Goal: Understand process/instructions: Learn how to perform a task or action

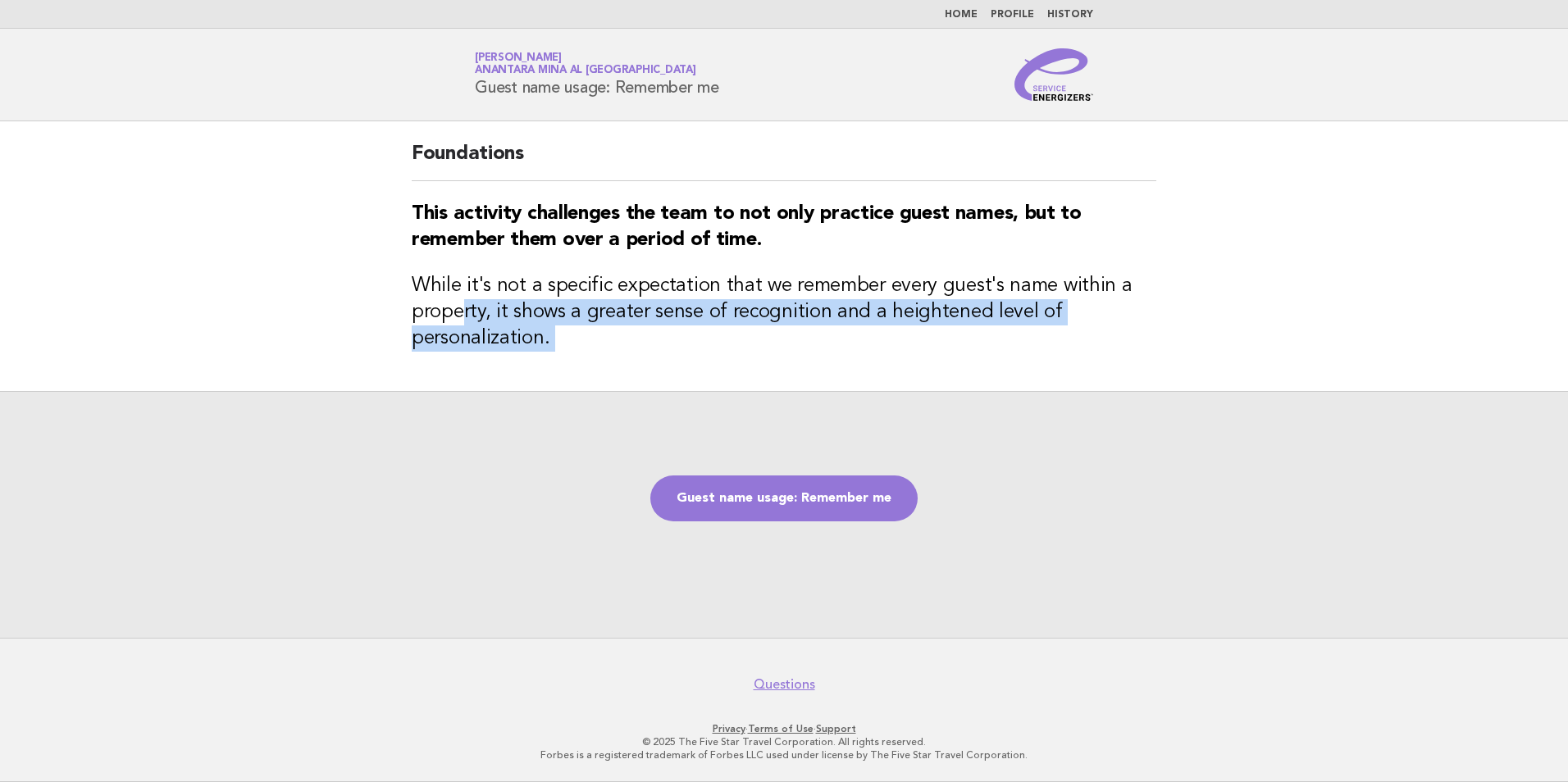
click at [591, 457] on main "Foundations This activity challenges the team to not only practice guest names,…" at bounding box center [784, 379] width 1568 height 516
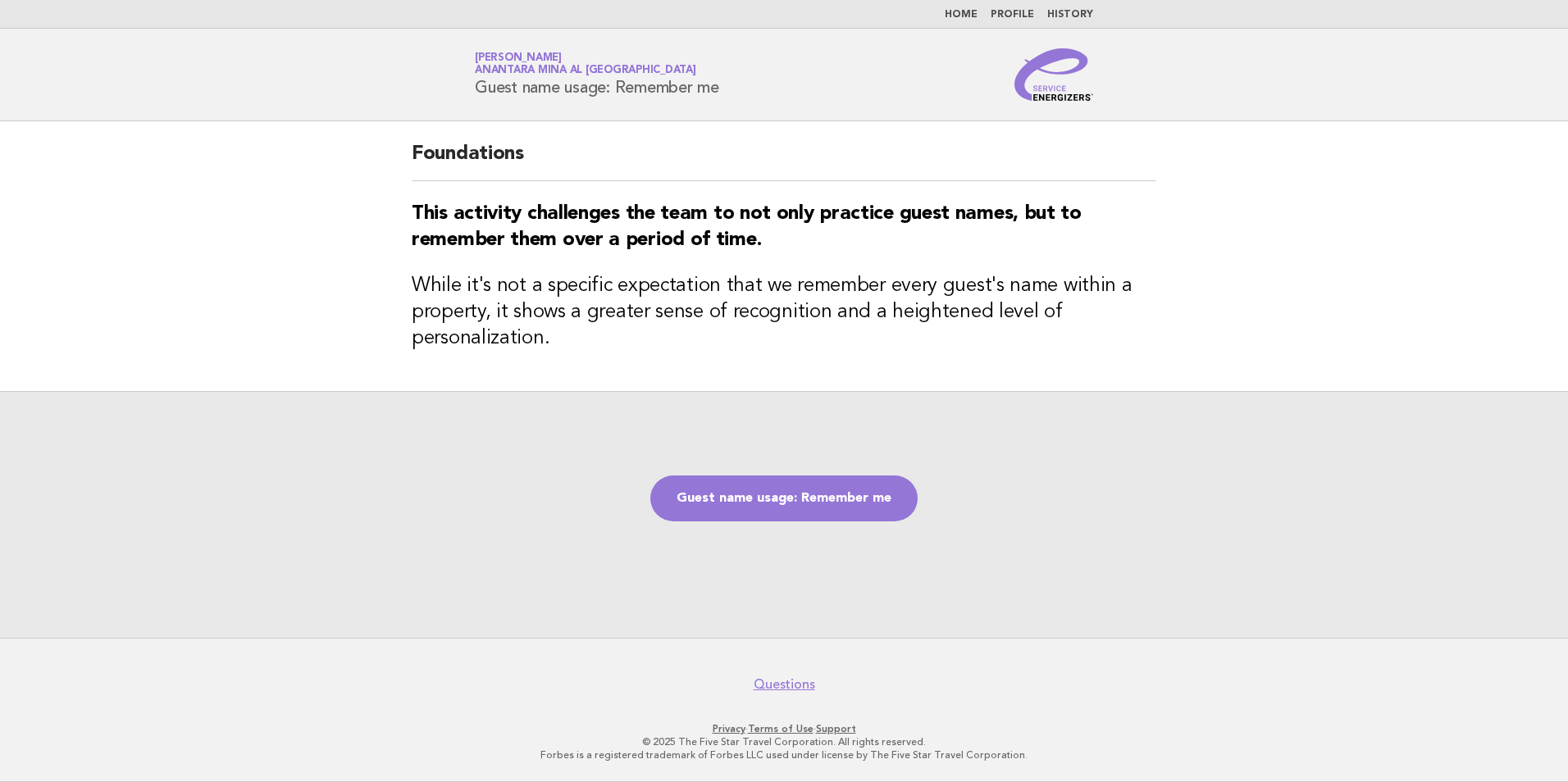
click at [831, 392] on div "Guest name usage: Remember me" at bounding box center [784, 513] width 1568 height 247
drag, startPoint x: 746, startPoint y: 76, endPoint x: 504, endPoint y: 54, distance: 243.0
click at [504, 54] on h1 "Service Energizers Divya Pandey Anantara Mina al Arab Ras Al Khaimah Resort Gue…" at bounding box center [597, 75] width 244 height 43
drag, startPoint x: 504, startPoint y: 54, endPoint x: 645, endPoint y: 241, distance: 234.2
click at [647, 212] on strong "This activity challenges the team to not only practice guest names, but to reme…" at bounding box center [746, 227] width 670 height 46
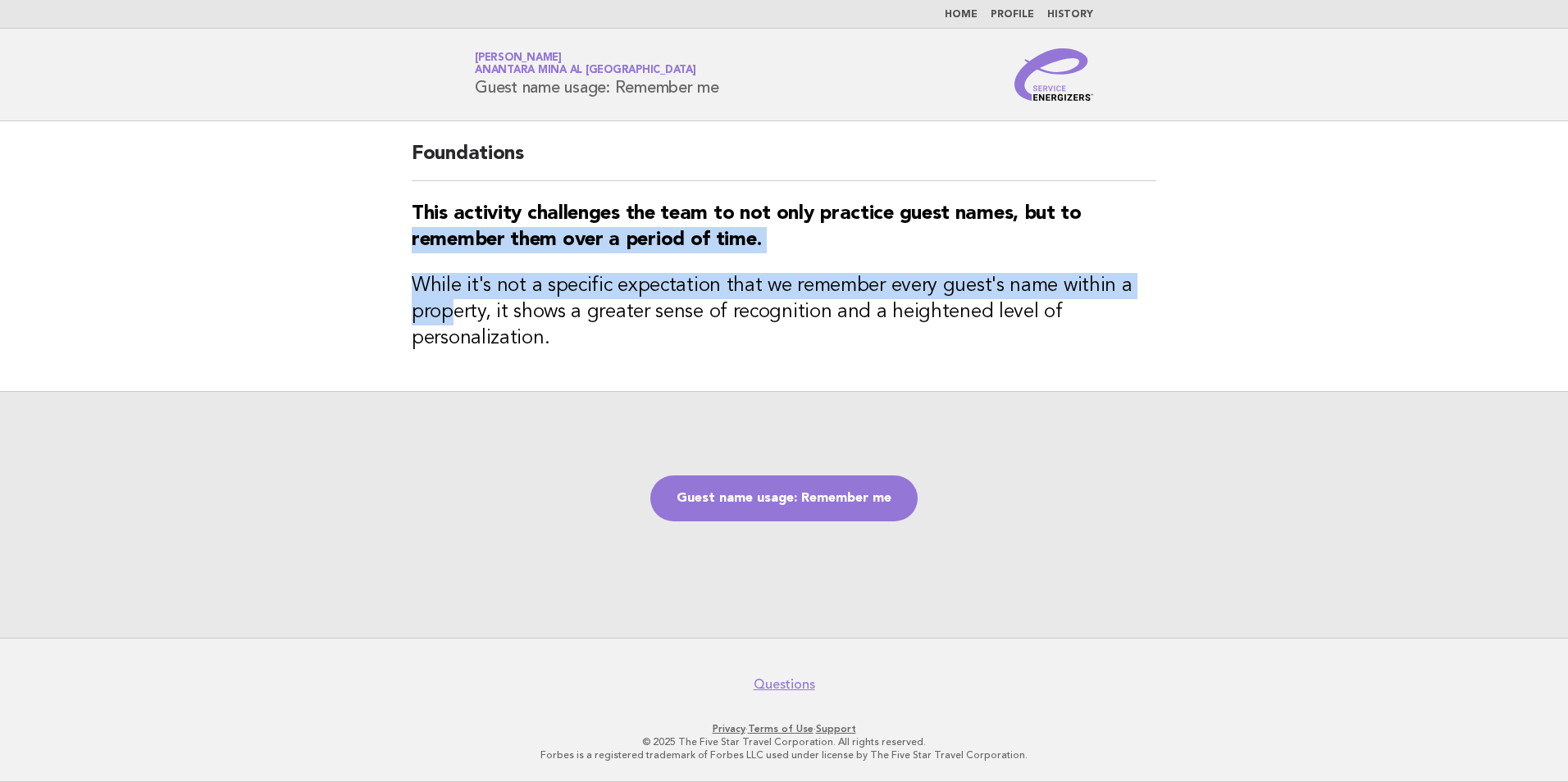
drag, startPoint x: 455, startPoint y: 323, endPoint x: 474, endPoint y: 327, distance: 19.4
click at [474, 327] on main "Foundations This activity challenges the team to not only practice guest names,…" at bounding box center [784, 379] width 1568 height 516
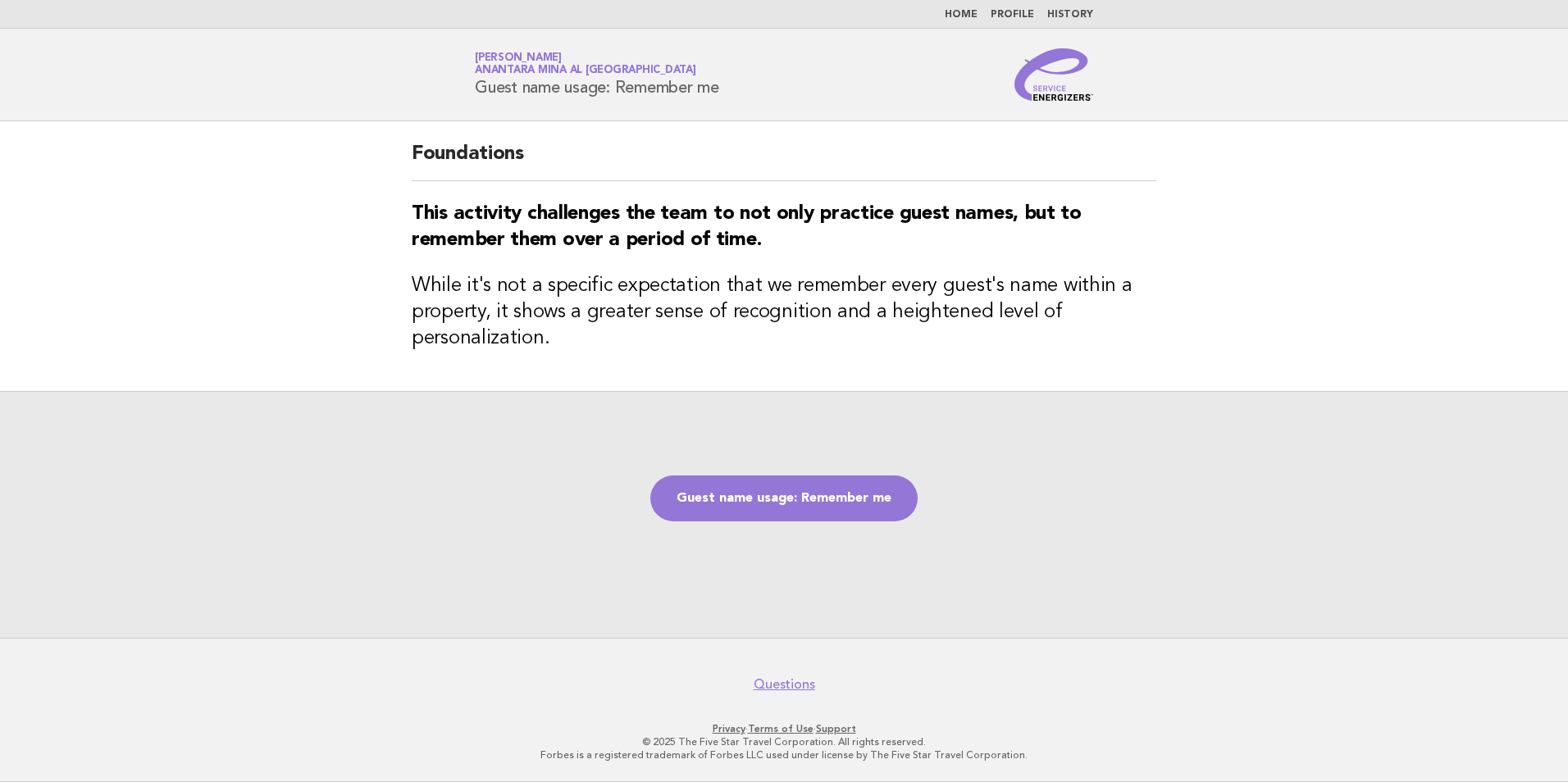
drag, startPoint x: 474, startPoint y: 327, endPoint x: 577, endPoint y: 352, distance: 106.0
click at [578, 351] on h3 "While it's not a specific expectation that we remember every guest's name withi…" at bounding box center [784, 312] width 744 height 79
click at [803, 509] on link "Guest name usage: Remember me" at bounding box center [784, 499] width 267 height 46
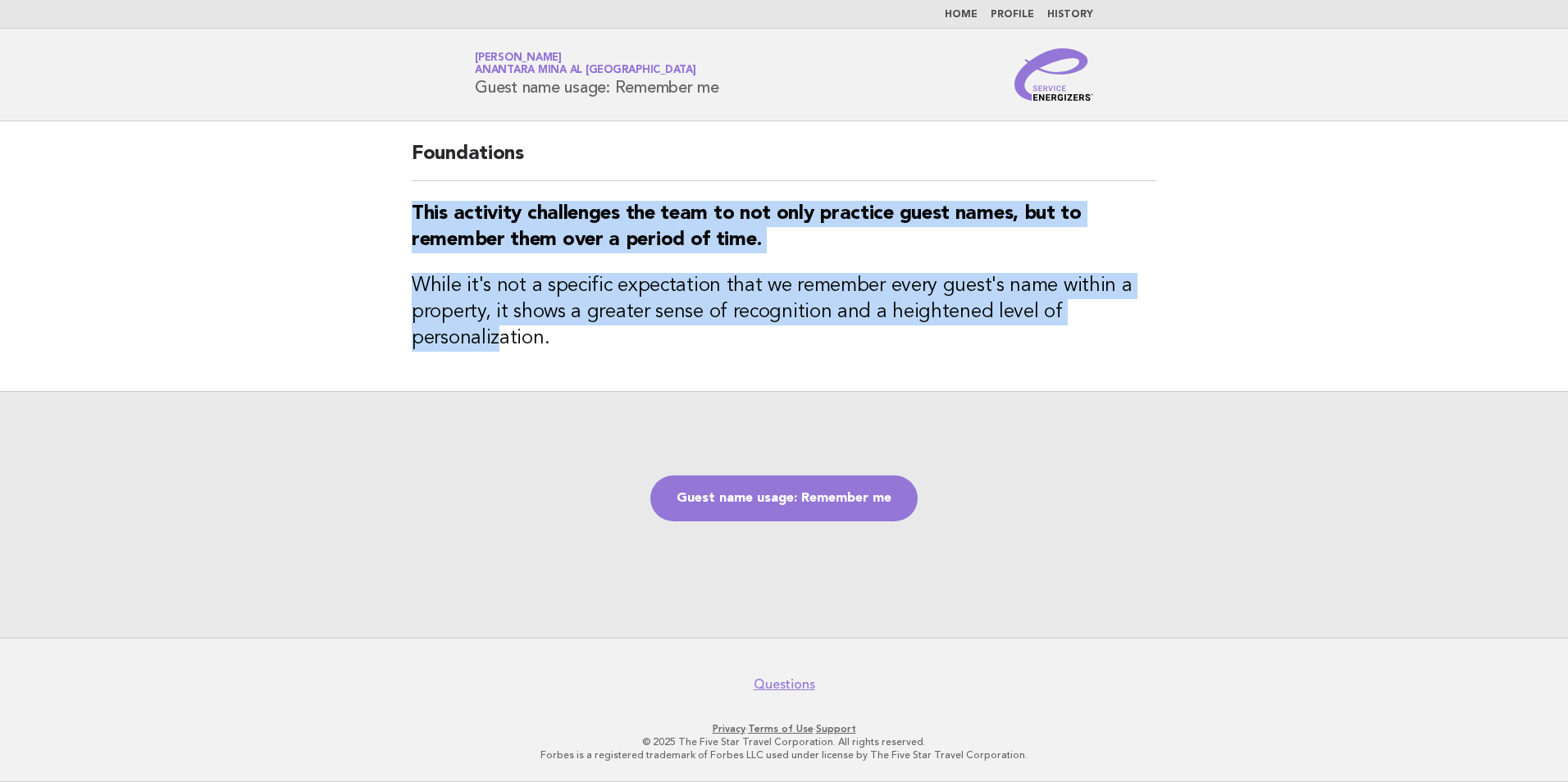
drag, startPoint x: 441, startPoint y: 275, endPoint x: 502, endPoint y: 334, distance: 84.9
click at [502, 334] on main "Foundations This activity challenges the team to not only practice guest names,…" at bounding box center [784, 379] width 1568 height 516
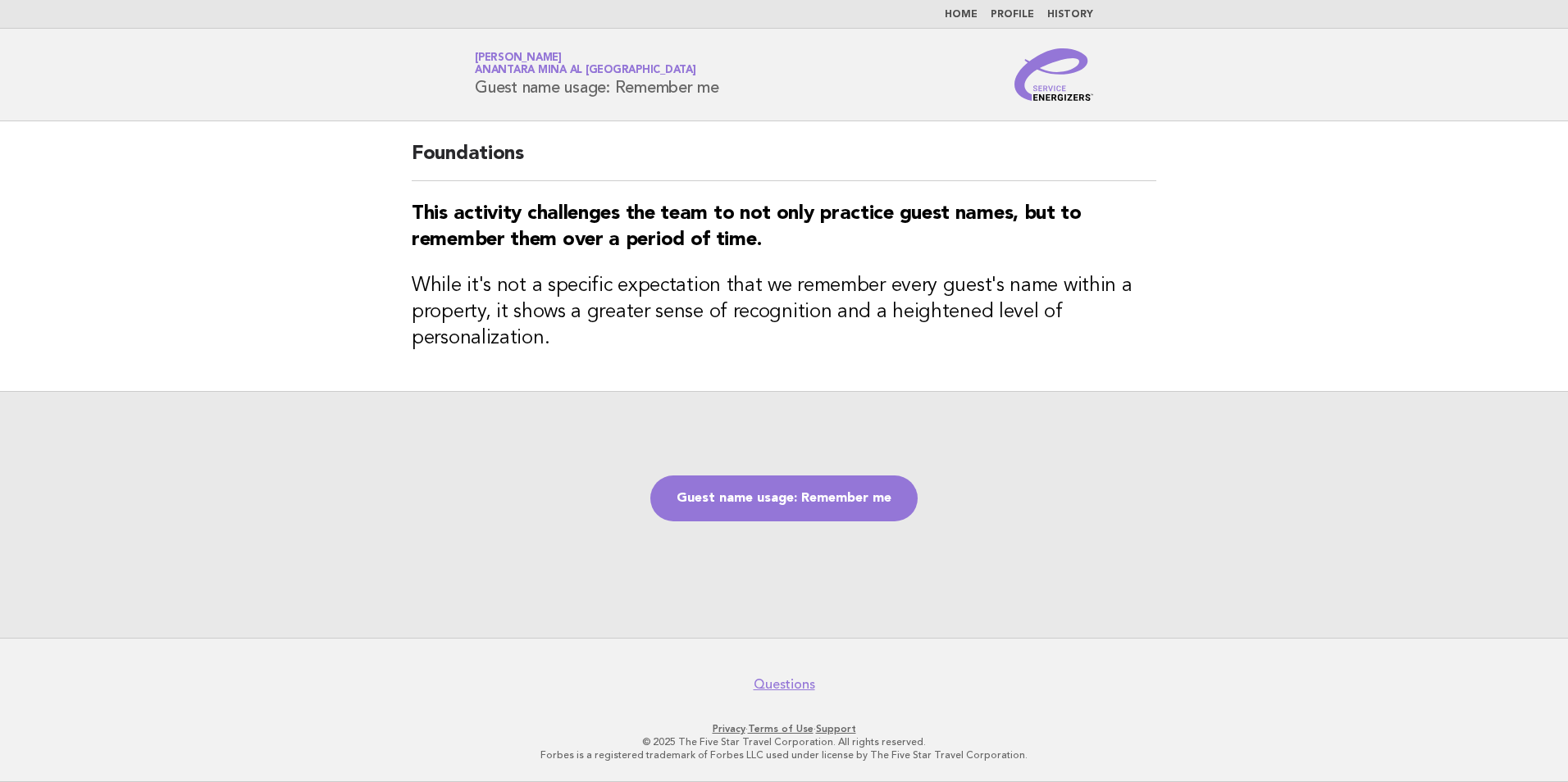
drag, startPoint x: 502, startPoint y: 334, endPoint x: 577, endPoint y: 384, distance: 90.1
click at [626, 379] on div "Foundations This activity challenges the team to not only practice guest names,…" at bounding box center [783, 255] width 784 height 269
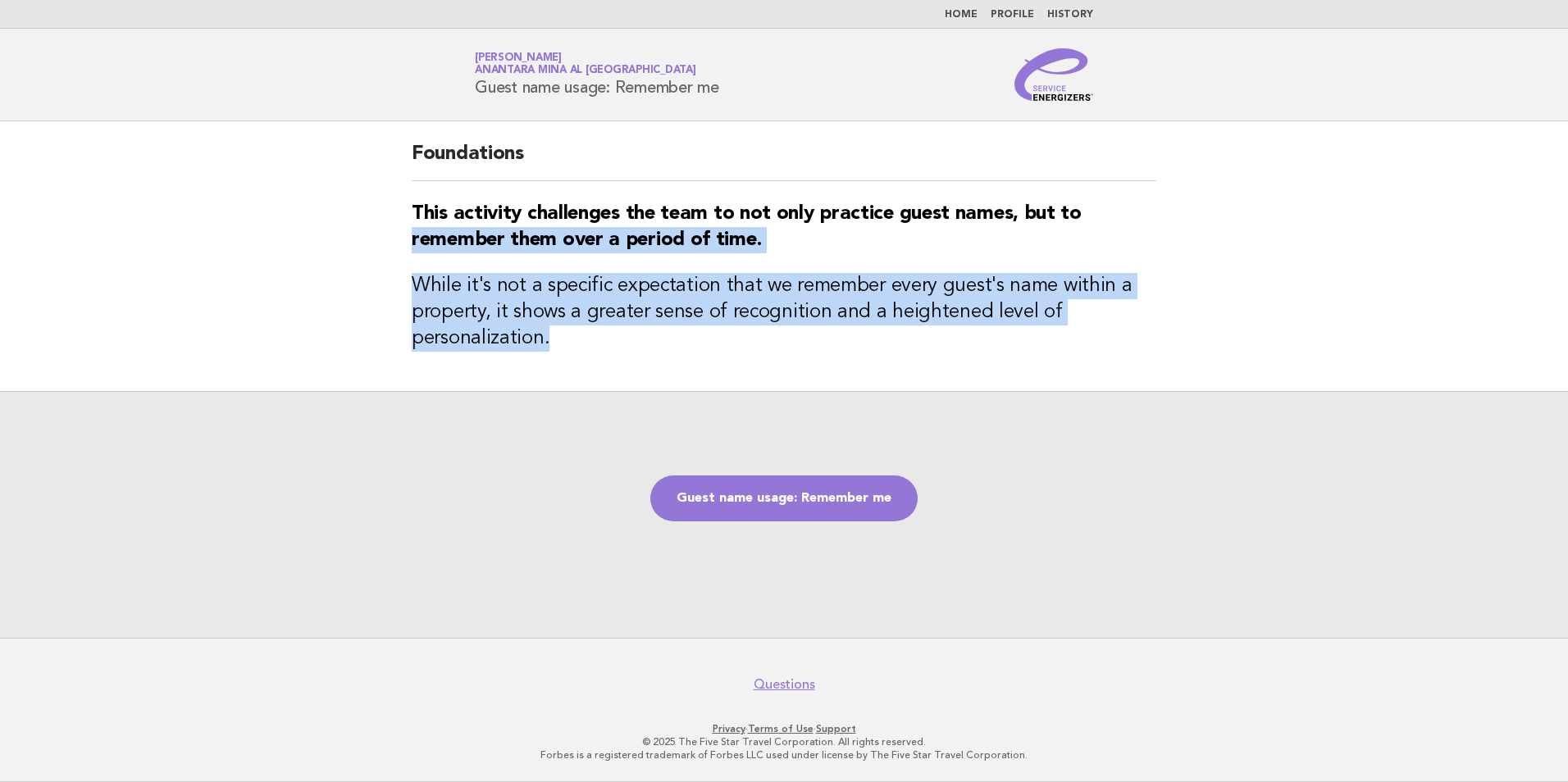
drag, startPoint x: 403, startPoint y: 276, endPoint x: 328, endPoint y: 243, distance: 81.9
click at [328, 243] on main "Foundations This activity challenges the team to not only practice guest names,…" at bounding box center [784, 379] width 1568 height 516
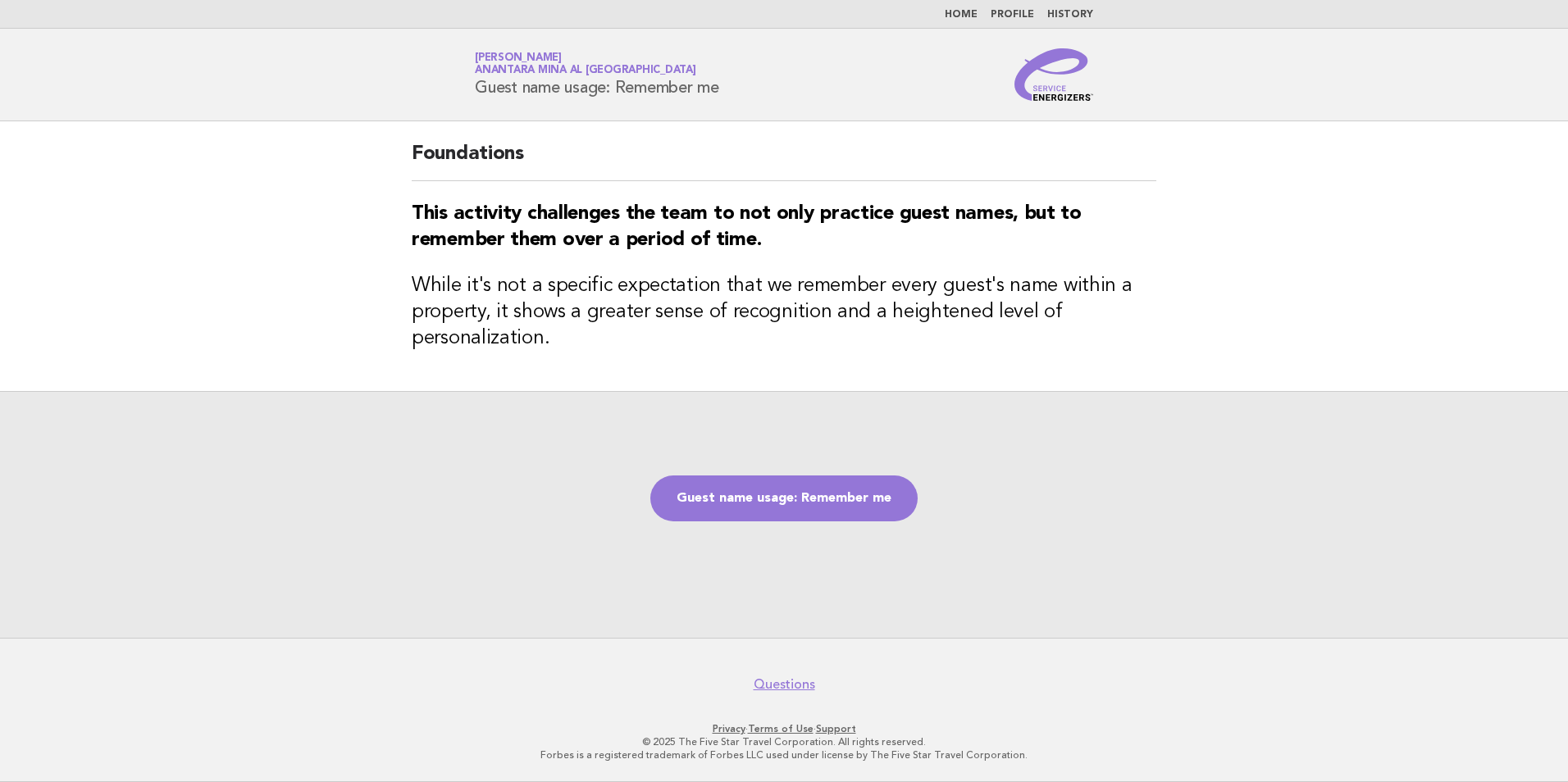
drag, startPoint x: 328, startPoint y: 243, endPoint x: 1251, endPoint y: 392, distance: 934.9
click at [1256, 392] on main "Foundations This activity challenges the team to not only practice guest names,…" at bounding box center [784, 379] width 1568 height 516
click at [895, 496] on link "Guest name usage: Remember me" at bounding box center [784, 499] width 267 height 46
click at [807, 494] on link "Guest name usage: Remember me" at bounding box center [784, 499] width 267 height 46
click at [875, 501] on link "Guest name usage: Remember me" at bounding box center [784, 499] width 267 height 46
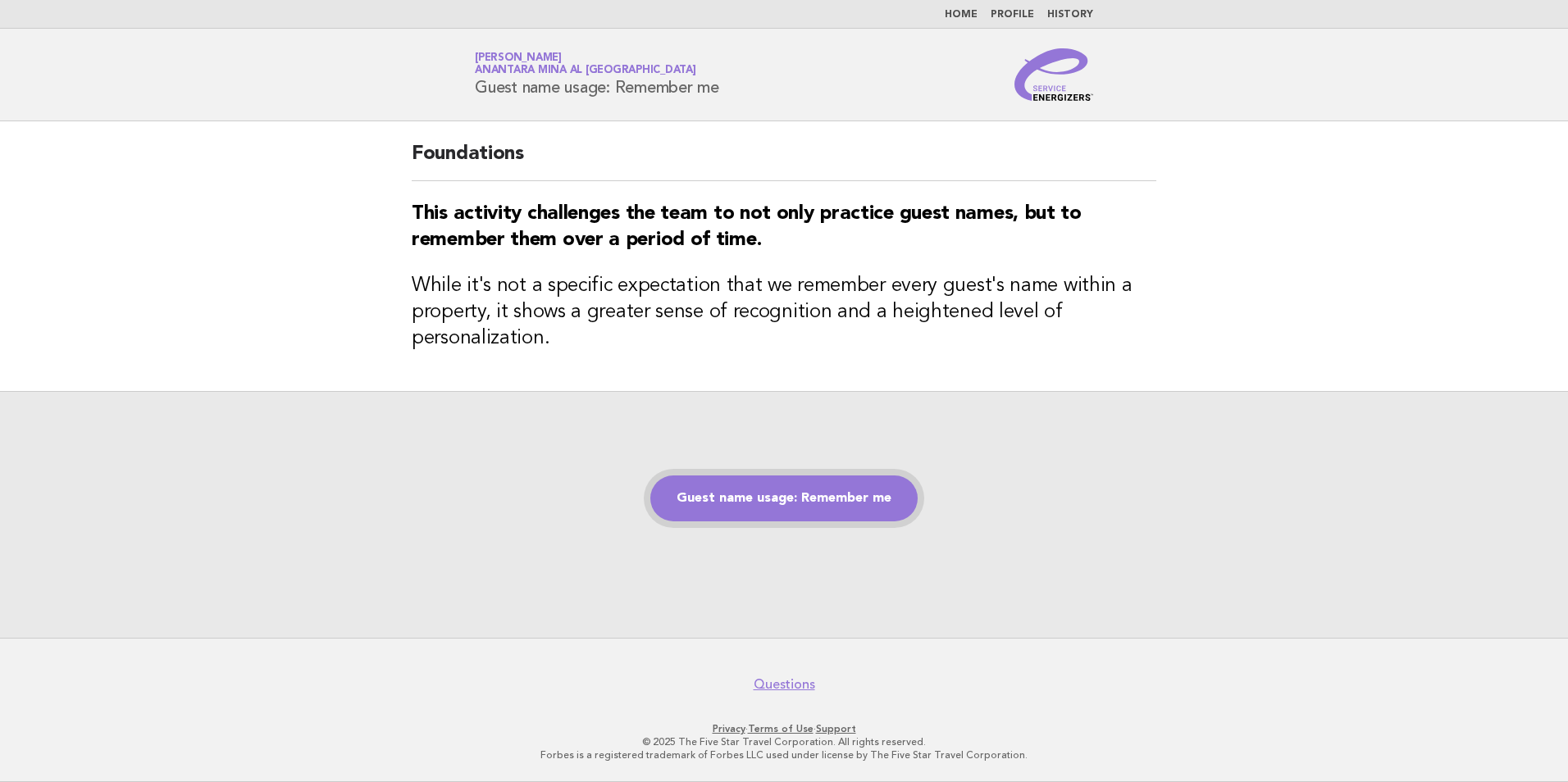
click at [874, 501] on link "Guest name usage: Remember me" at bounding box center [784, 499] width 267 height 46
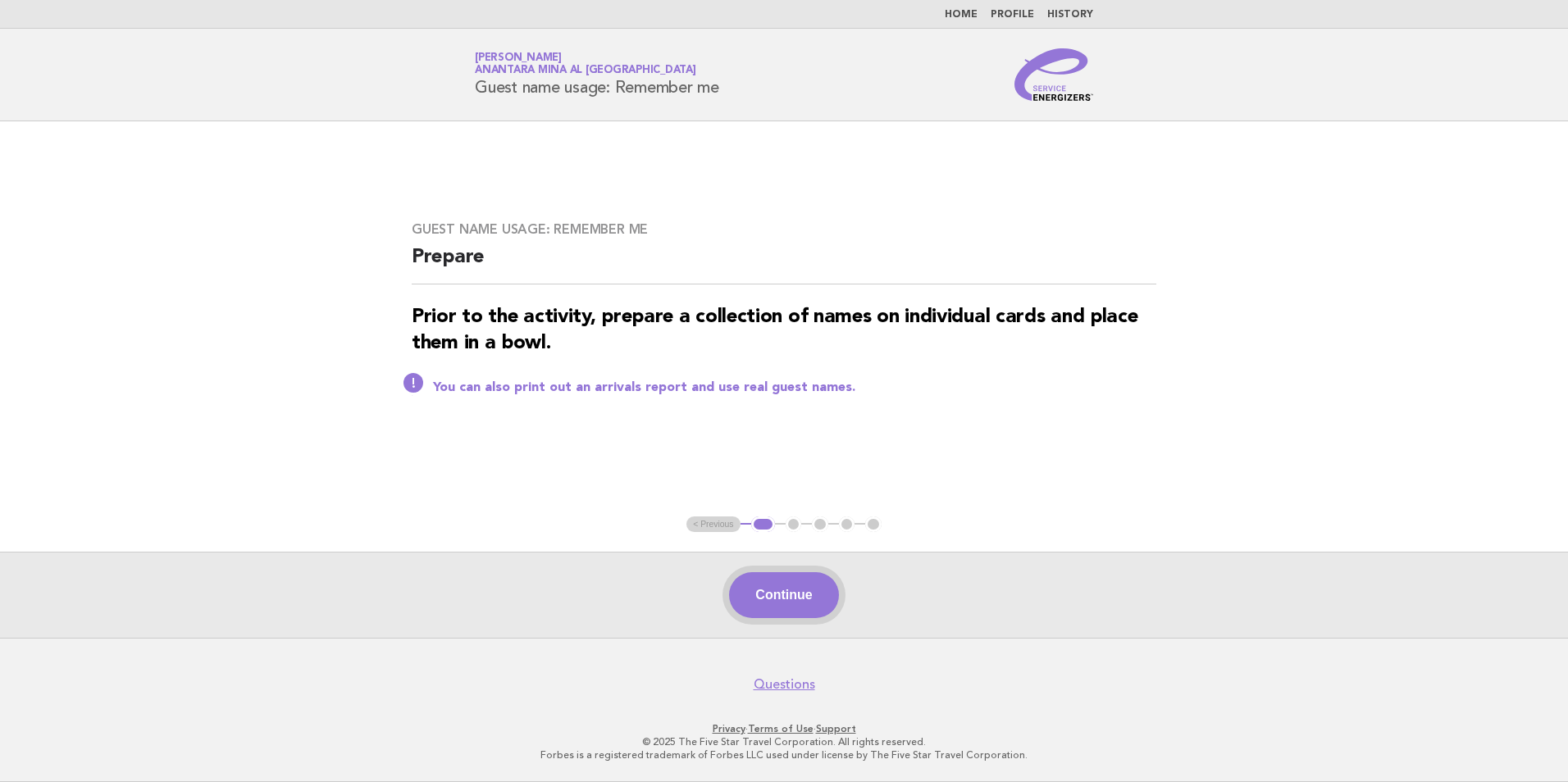
click at [753, 592] on button "Continue" at bounding box center [783, 595] width 109 height 46
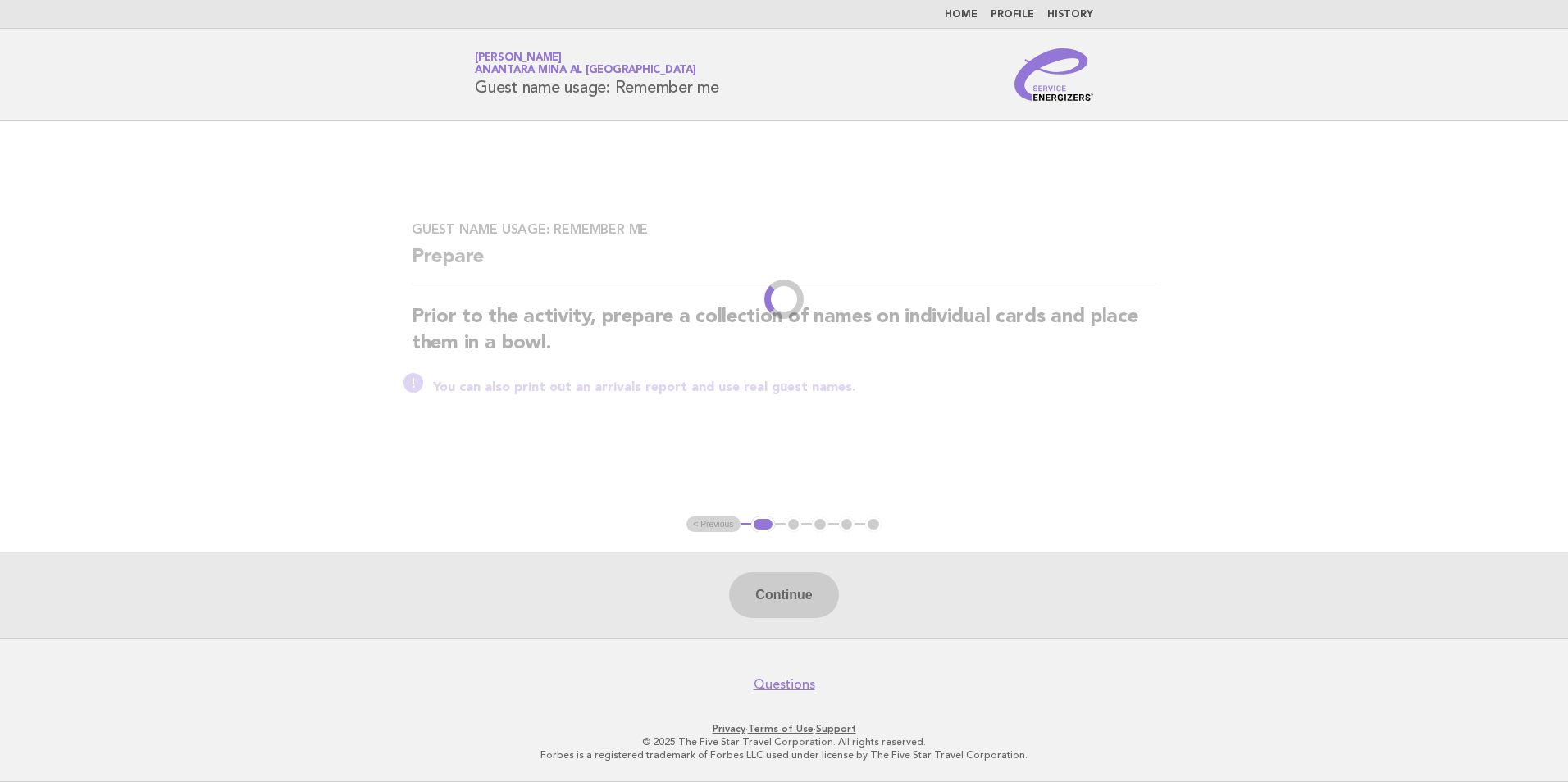
click at [802, 599] on div "Continue" at bounding box center [784, 595] width 1568 height 86
click at [813, 599] on div "Continue" at bounding box center [784, 595] width 1568 height 86
click at [801, 603] on div "Continue" at bounding box center [784, 595] width 1568 height 86
click at [796, 606] on div "Continue" at bounding box center [784, 595] width 1568 height 86
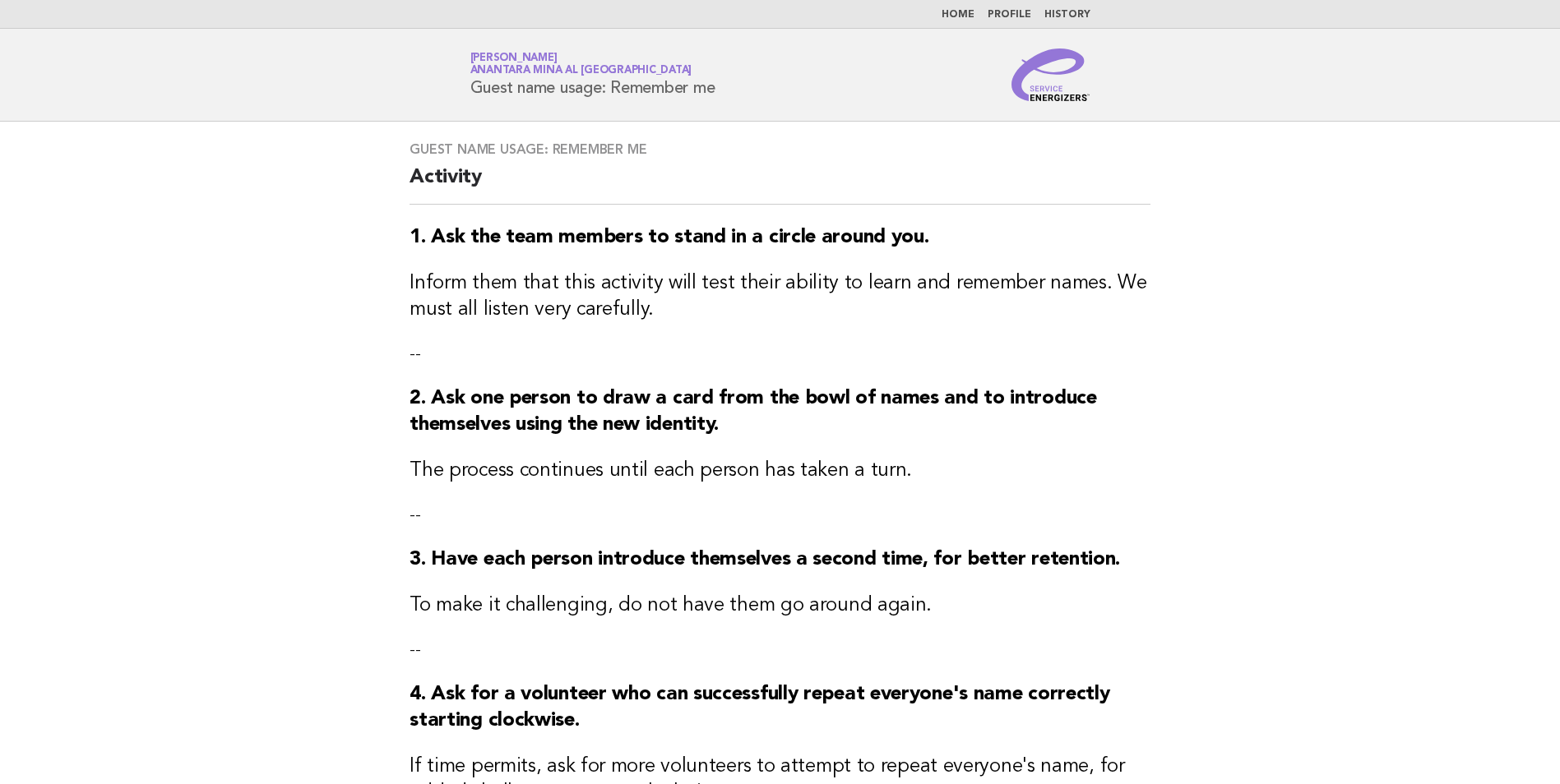
click at [803, 731] on div "Guest name usage: Remember me Activity 1. Ask the team members to stand in a ci…" at bounding box center [780, 483] width 780 height 724
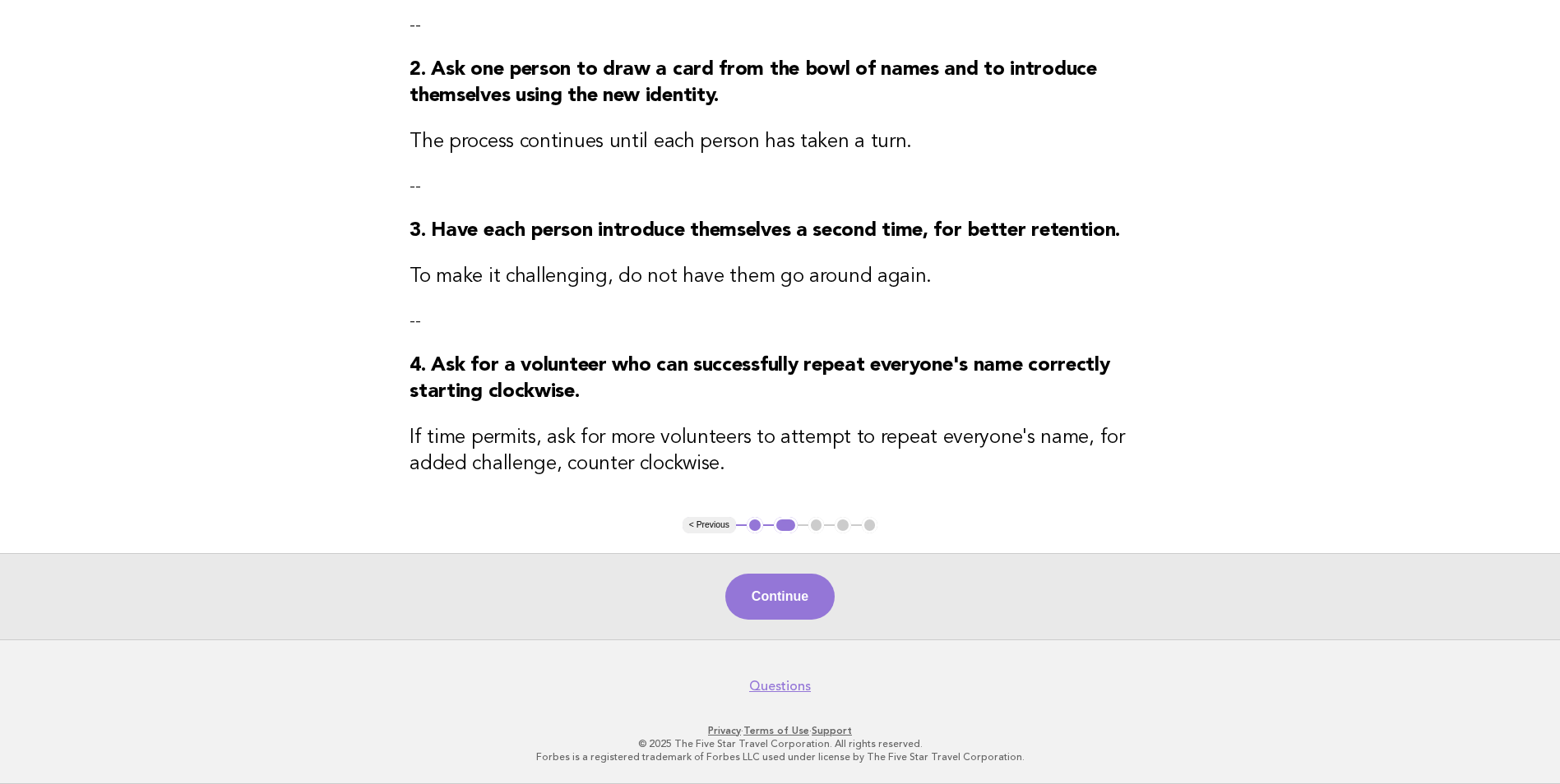
click at [819, 620] on div "Continue" at bounding box center [780, 597] width 1560 height 86
click at [814, 602] on button "Continue" at bounding box center [780, 597] width 109 height 46
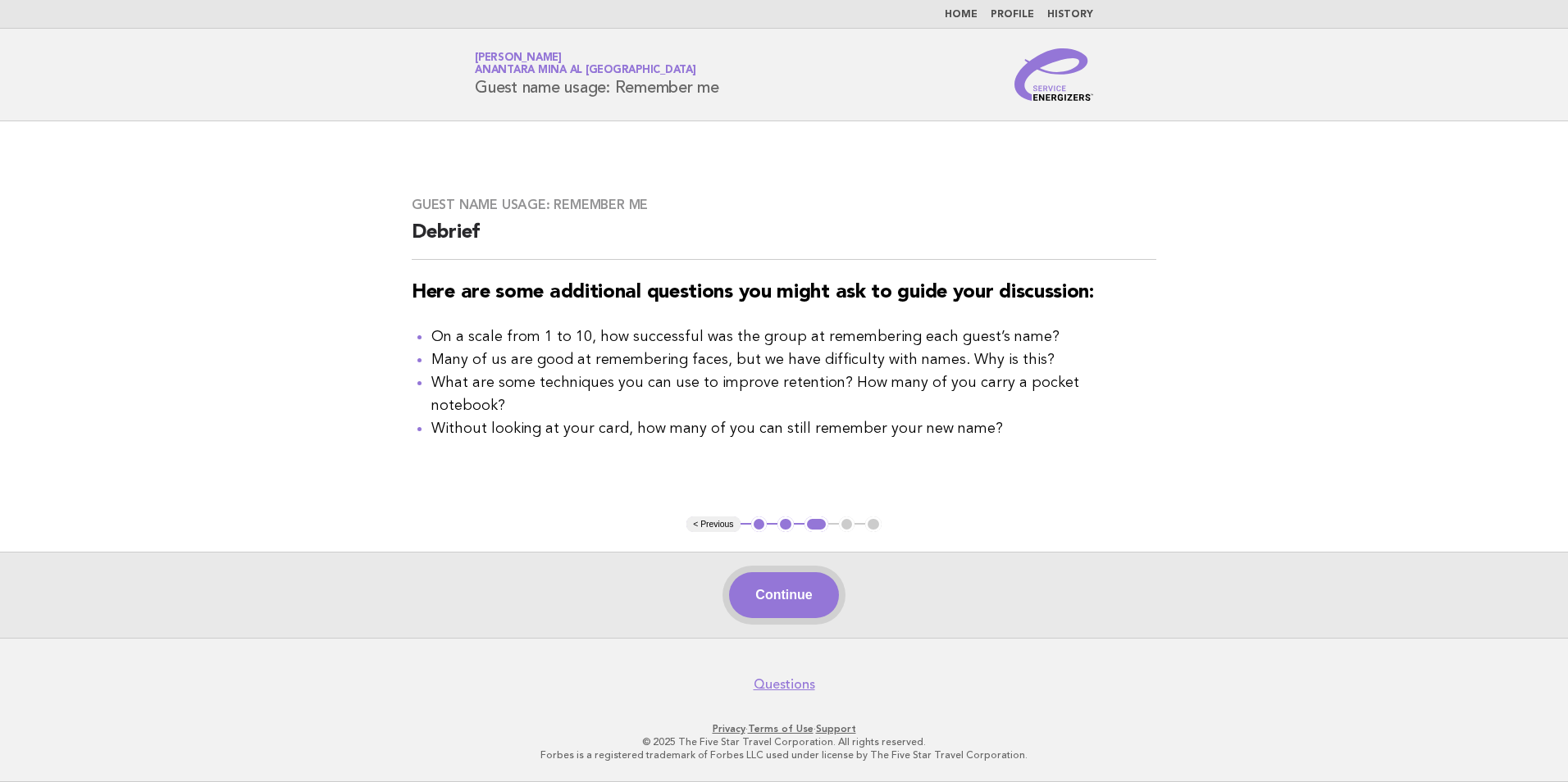
click at [782, 603] on button "Continue" at bounding box center [783, 595] width 109 height 46
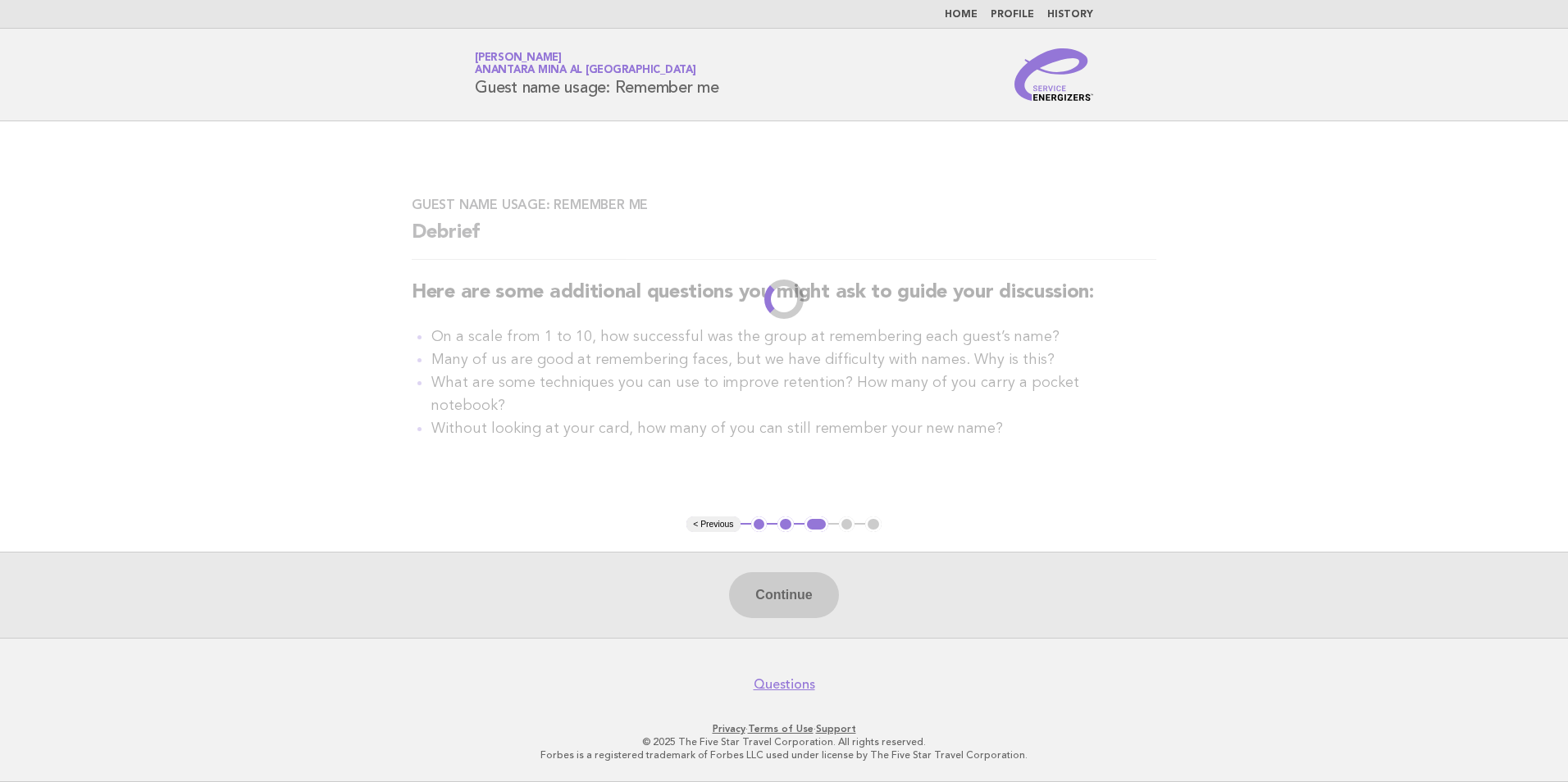
click at [708, 519] on li "< Previous" at bounding box center [713, 524] width 54 height 17
click at [722, 521] on li "< Previous" at bounding box center [713, 524] width 54 height 17
click at [751, 506] on main "Guest name usage: Remember me Debrief Here are some additional questions you mi…" at bounding box center [784, 379] width 1568 height 516
click at [745, 508] on main "Guest name usage: Remember me Debrief Here are some additional questions you mi…" at bounding box center [784, 379] width 1568 height 516
click at [737, 507] on main "Guest name usage: Remember me Debrief Here are some additional questions you mi…" at bounding box center [784, 379] width 1568 height 516
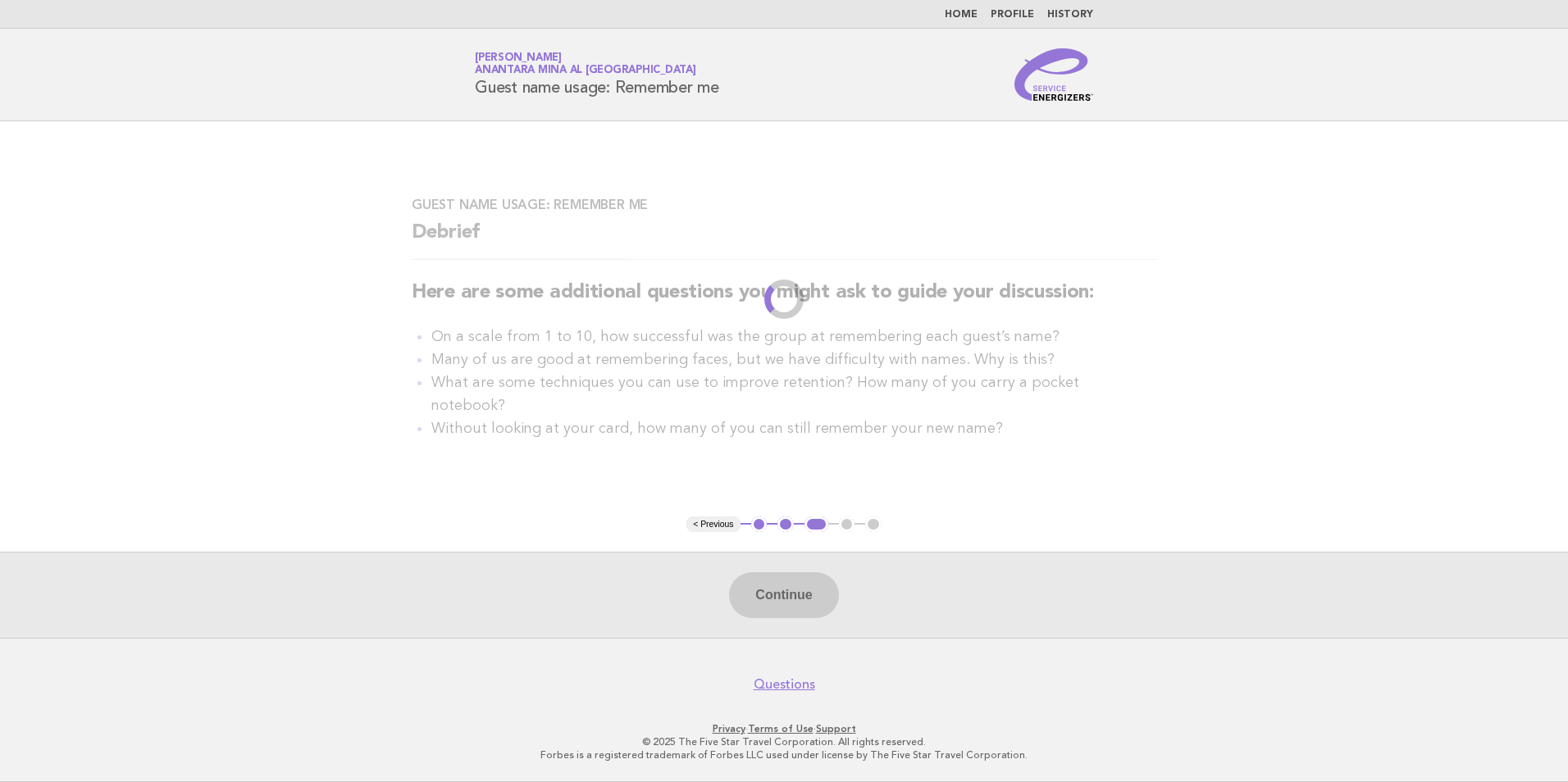
click at [713, 470] on main "Guest name usage: Remember me Debrief Here are some additional questions you mi…" at bounding box center [784, 379] width 1568 height 516
click at [809, 536] on main "Guest name usage: Remember me Debrief Here are some additional questions you mi…" at bounding box center [784, 379] width 1568 height 516
drag, startPoint x: 809, startPoint y: 536, endPoint x: 688, endPoint y: 452, distance: 147.3
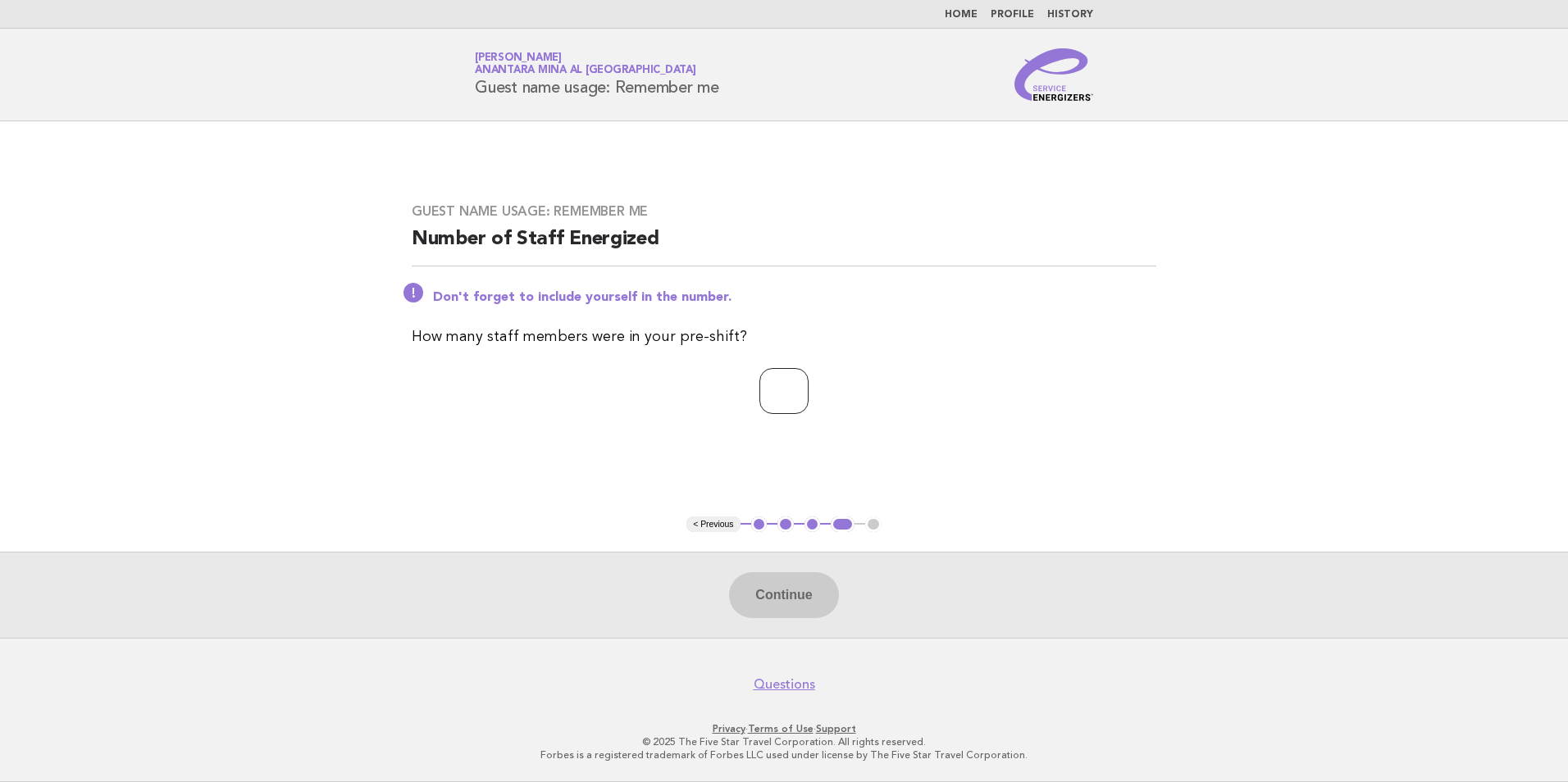
click at [775, 395] on input "number" at bounding box center [784, 391] width 49 height 46
type input "*"
click at [785, 606] on button "Continue" at bounding box center [783, 595] width 109 height 46
